Goal: Check status

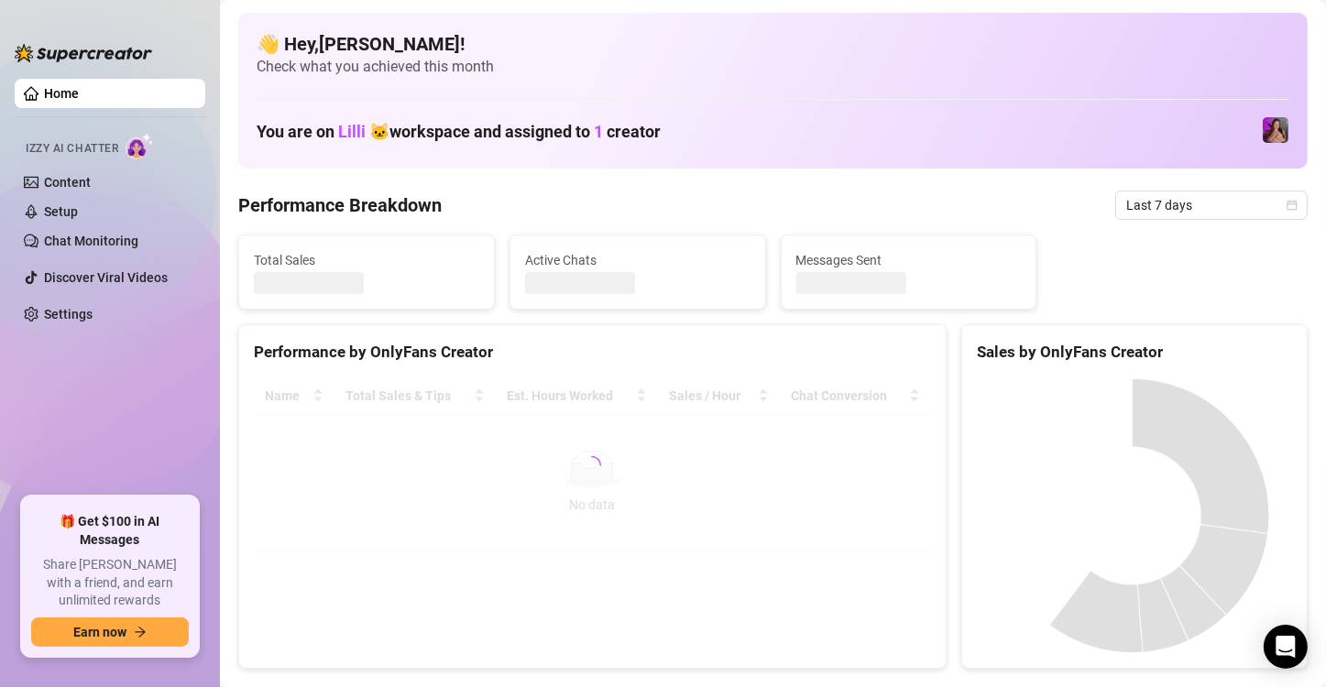
click at [1183, 213] on span "Last 7 days" at bounding box center [1211, 205] width 170 height 27
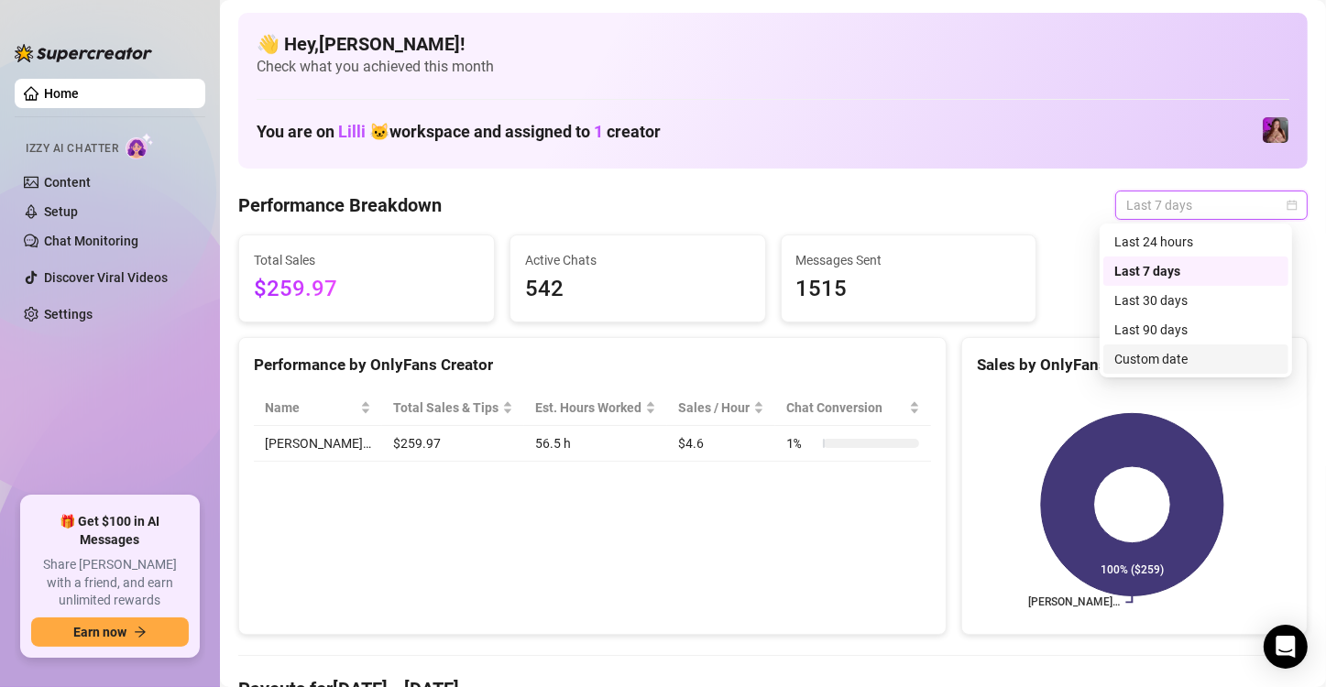
click at [1142, 356] on div "Custom date" at bounding box center [1195, 359] width 163 height 20
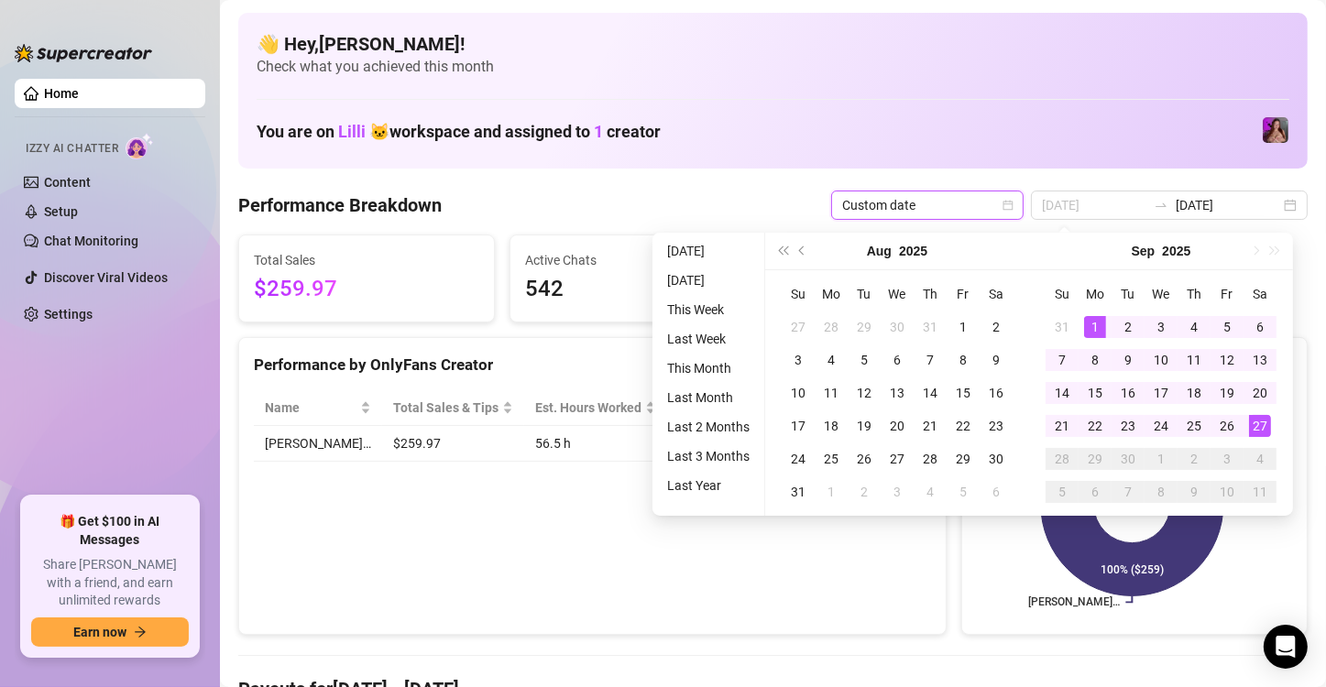
type input "[DATE]"
click at [1088, 329] on div "1" at bounding box center [1095, 327] width 22 height 22
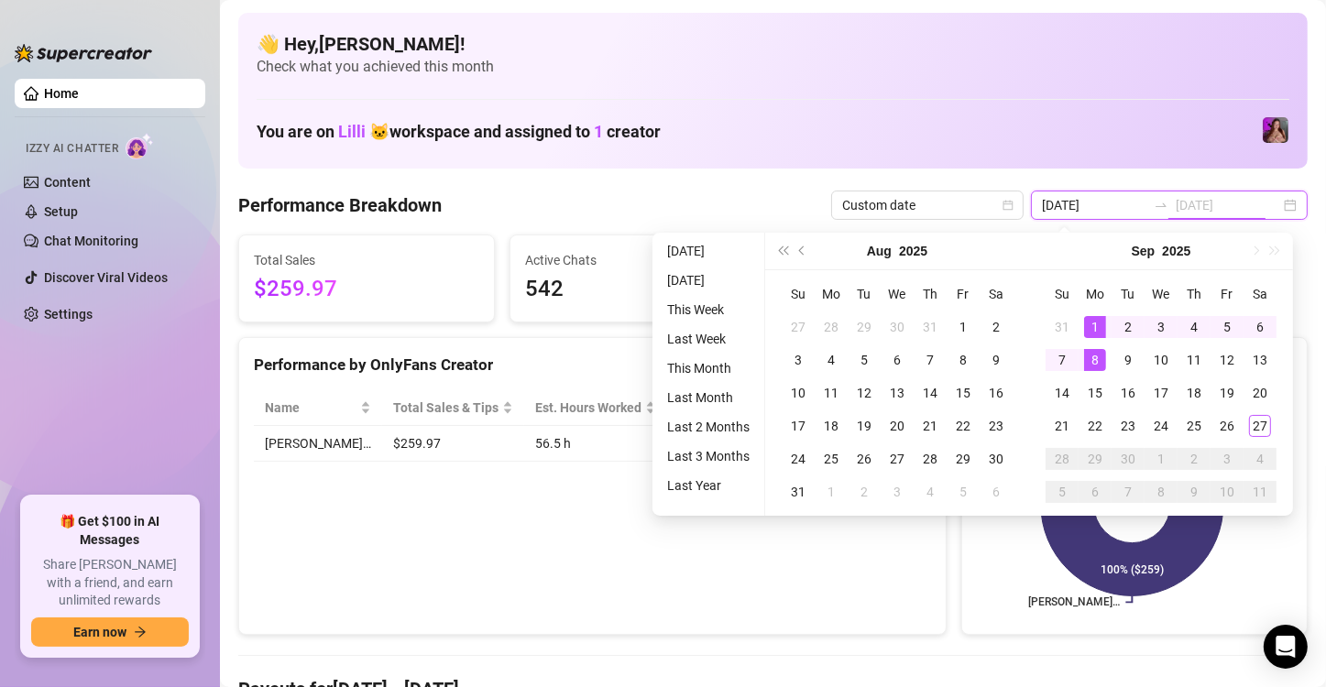
type input "[DATE]"
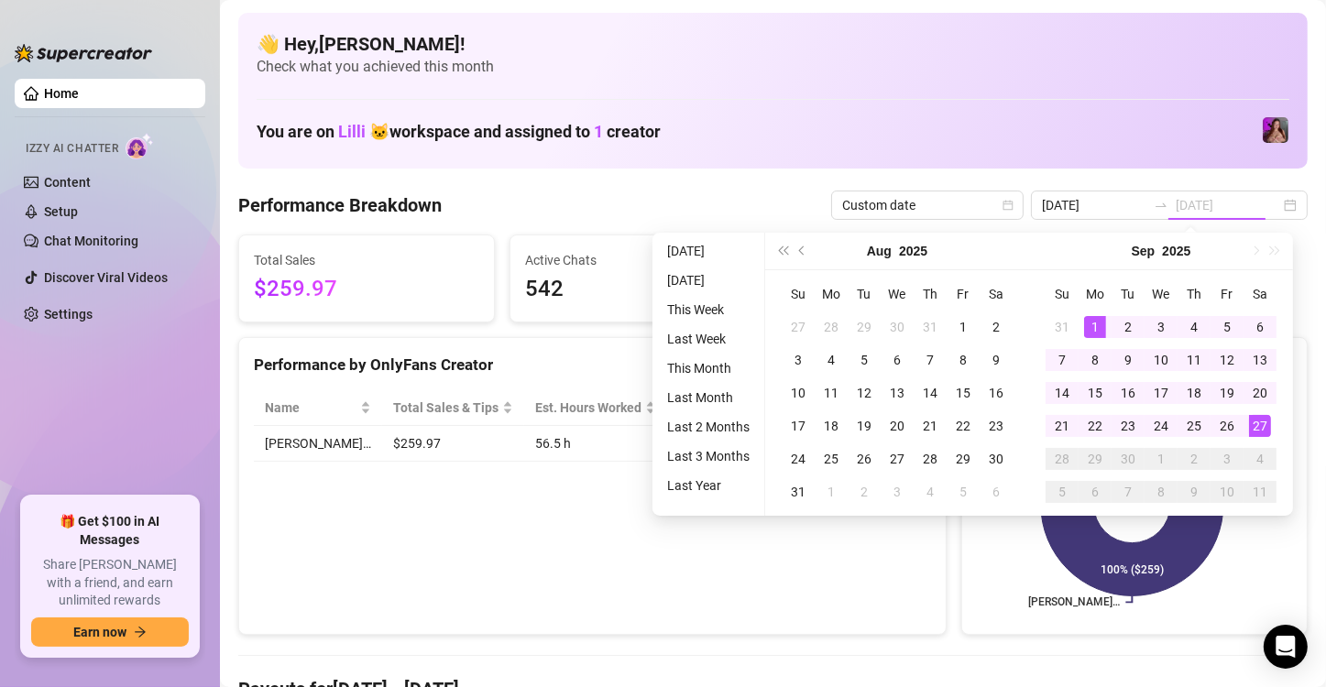
click at [1253, 432] on div "27" at bounding box center [1260, 426] width 22 height 22
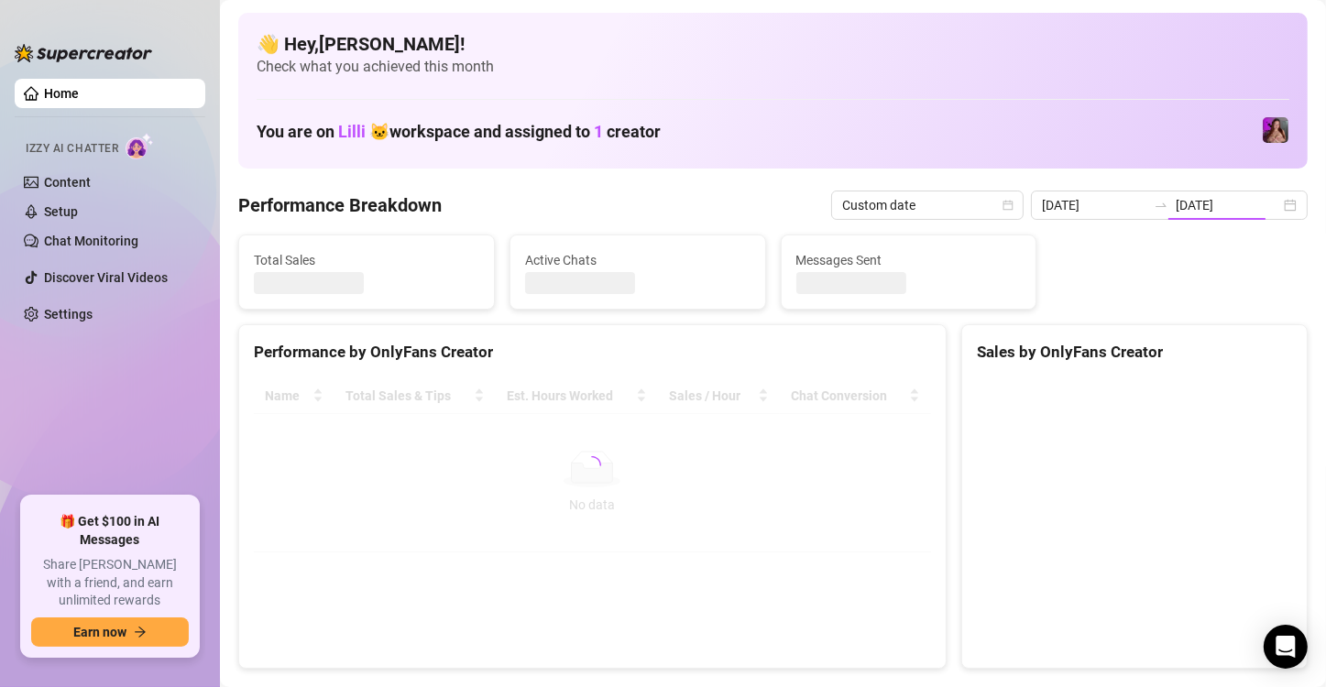
type input "[DATE]"
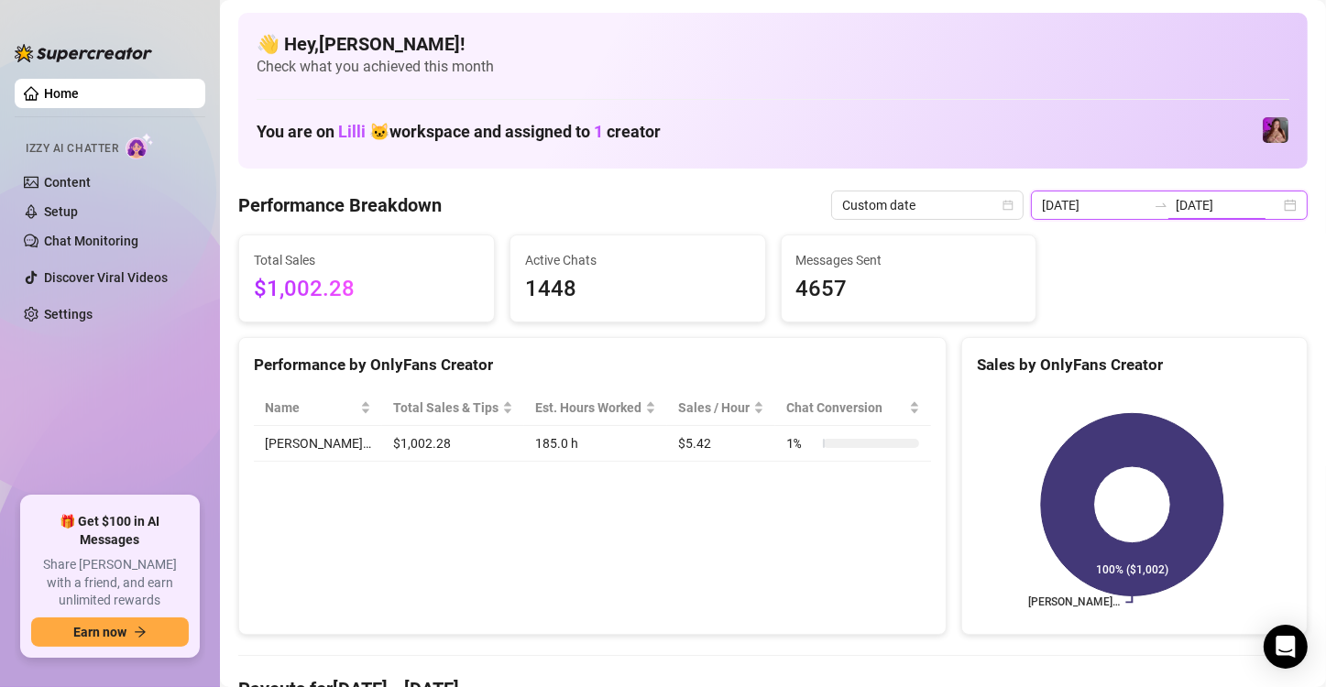
click at [1249, 202] on input "[DATE]" at bounding box center [1228, 205] width 104 height 20
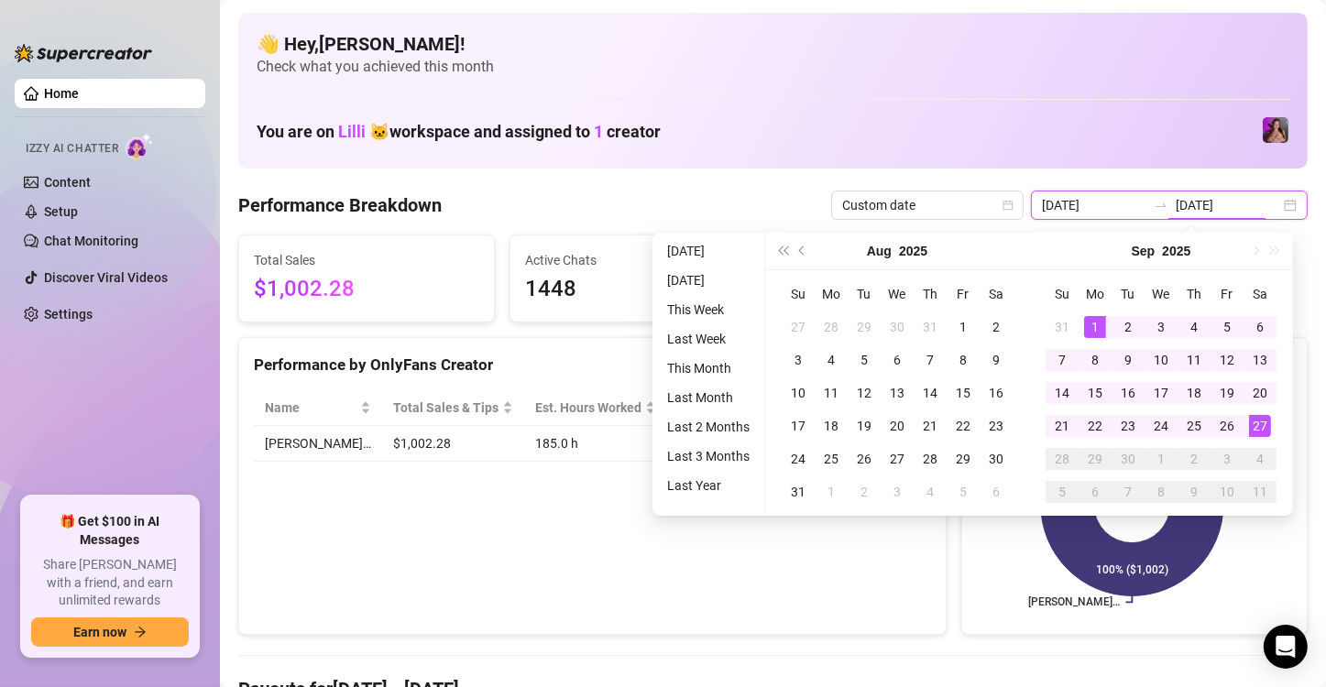
type input "[DATE]"
click at [1260, 428] on div "27" at bounding box center [1260, 426] width 22 height 22
type input "[DATE]"
click at [858, 206] on span "Custom date" at bounding box center [927, 205] width 170 height 27
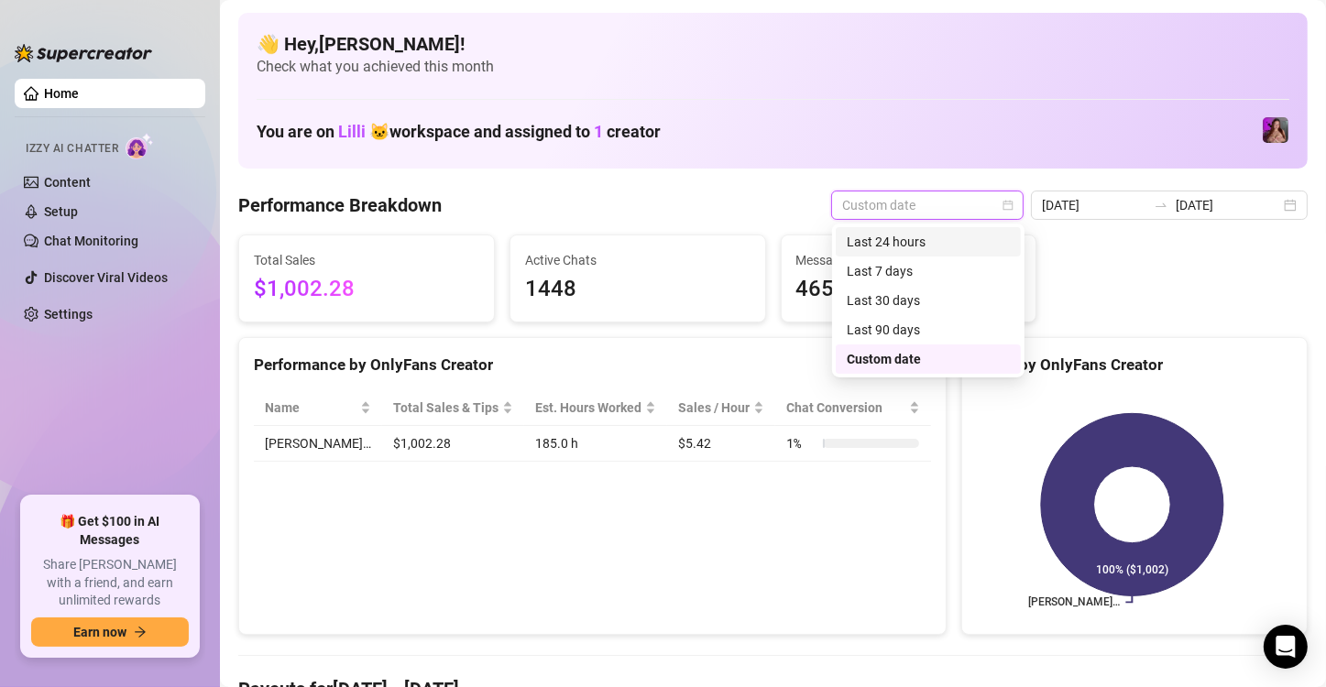
click at [871, 240] on div "Last 24 hours" at bounding box center [928, 242] width 163 height 20
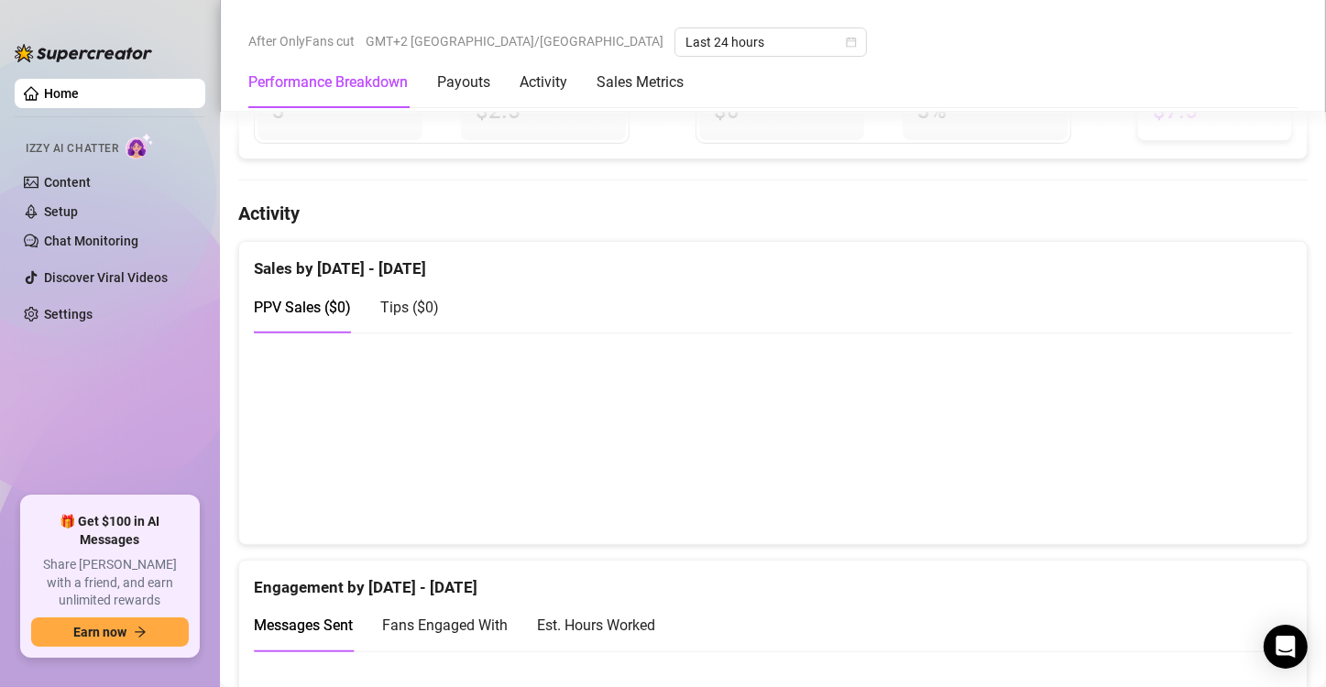
scroll to position [1100, 0]
